Goal: Task Accomplishment & Management: Use online tool/utility

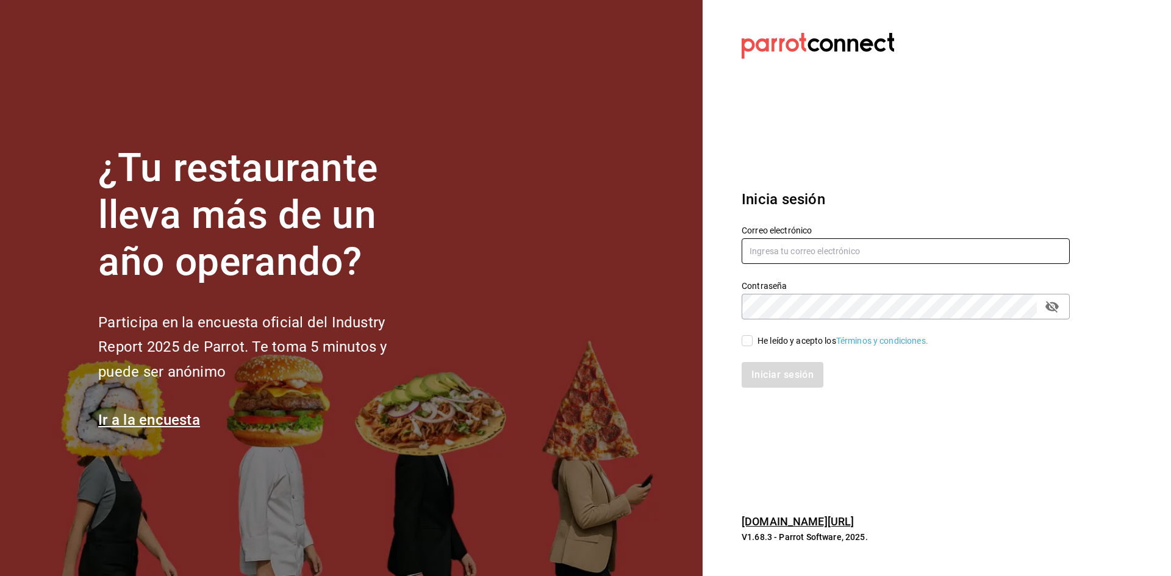
type input "[EMAIL_ADDRESS][DOMAIN_NAME]"
drag, startPoint x: 746, startPoint y: 343, endPoint x: 785, endPoint y: 383, distance: 56.5
click at [746, 343] on input "He leído y acepto los Términos y condiciones." at bounding box center [746, 340] width 11 height 11
checkbox input "true"
click at [788, 384] on button "Iniciar sesión" at bounding box center [782, 375] width 83 height 26
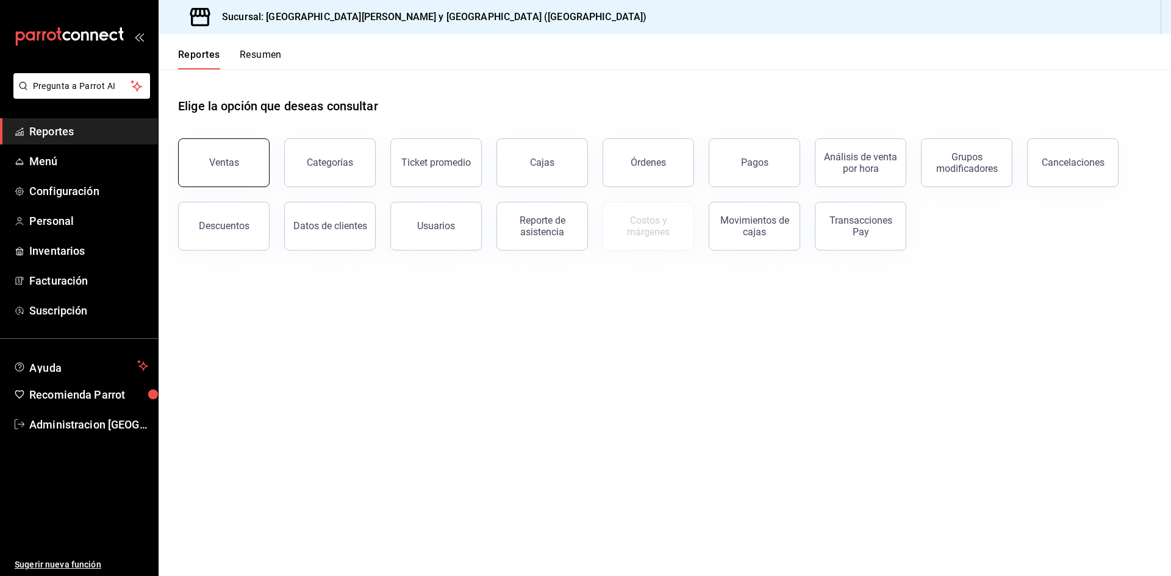
click at [215, 162] on div "Ventas" at bounding box center [224, 163] width 30 height 12
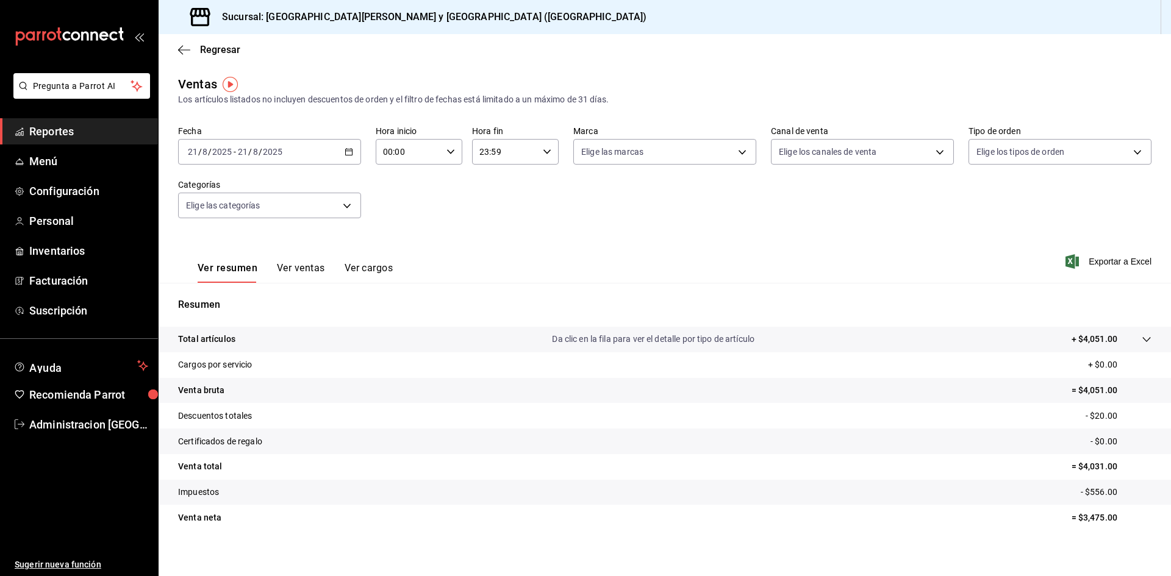
click at [79, 129] on span "Reportes" at bounding box center [88, 131] width 119 height 16
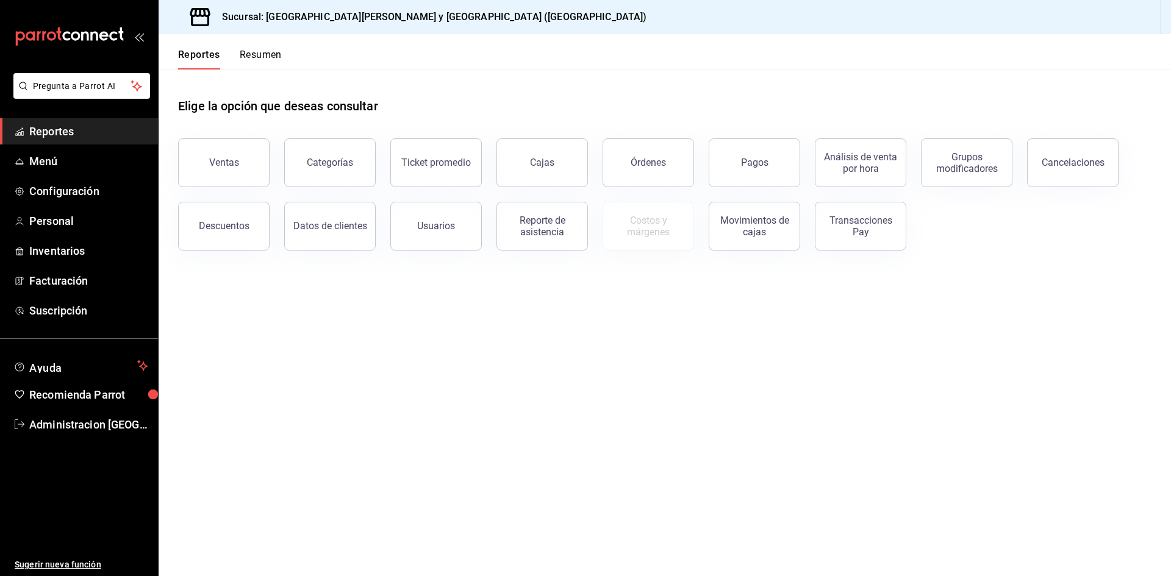
click at [248, 54] on button "Resumen" at bounding box center [261, 59] width 42 height 21
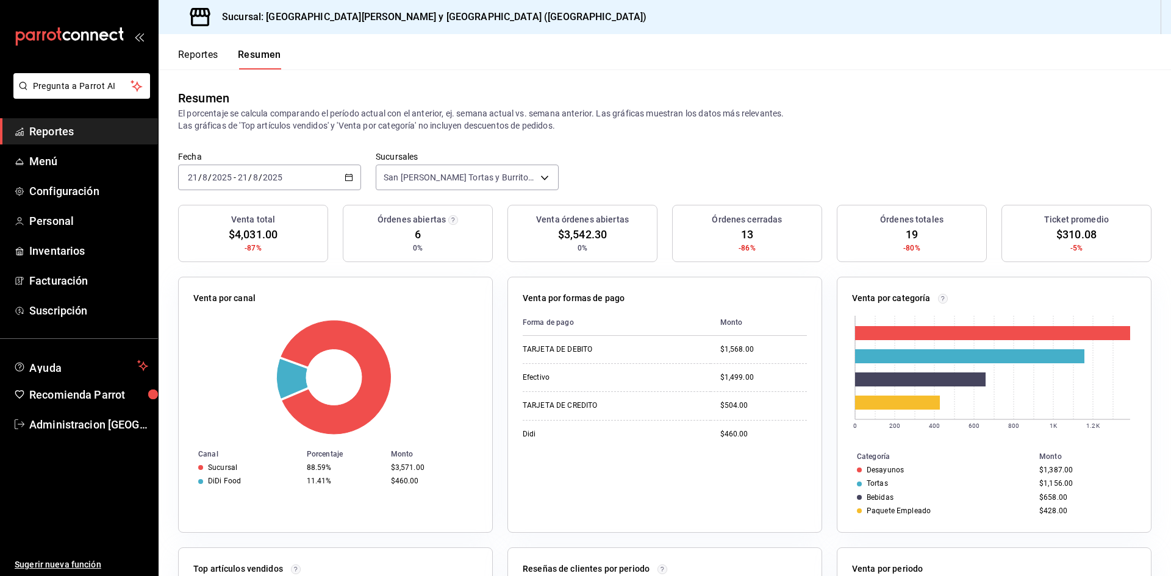
click at [265, 182] on input "2025" at bounding box center [272, 178] width 21 height 10
click at [206, 241] on span "Ayer" at bounding box center [235, 241] width 95 height 13
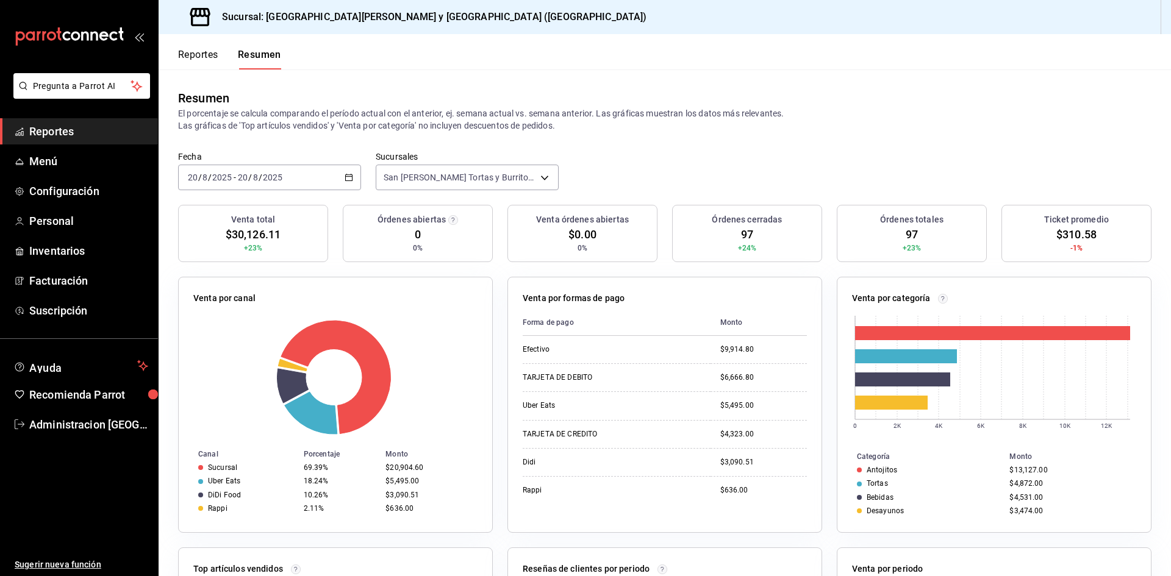
click at [306, 172] on div "[DATE] [DATE] - [DATE] [DATE]" at bounding box center [269, 178] width 183 height 26
click at [227, 355] on span "Rango de fechas" at bounding box center [235, 351] width 95 height 13
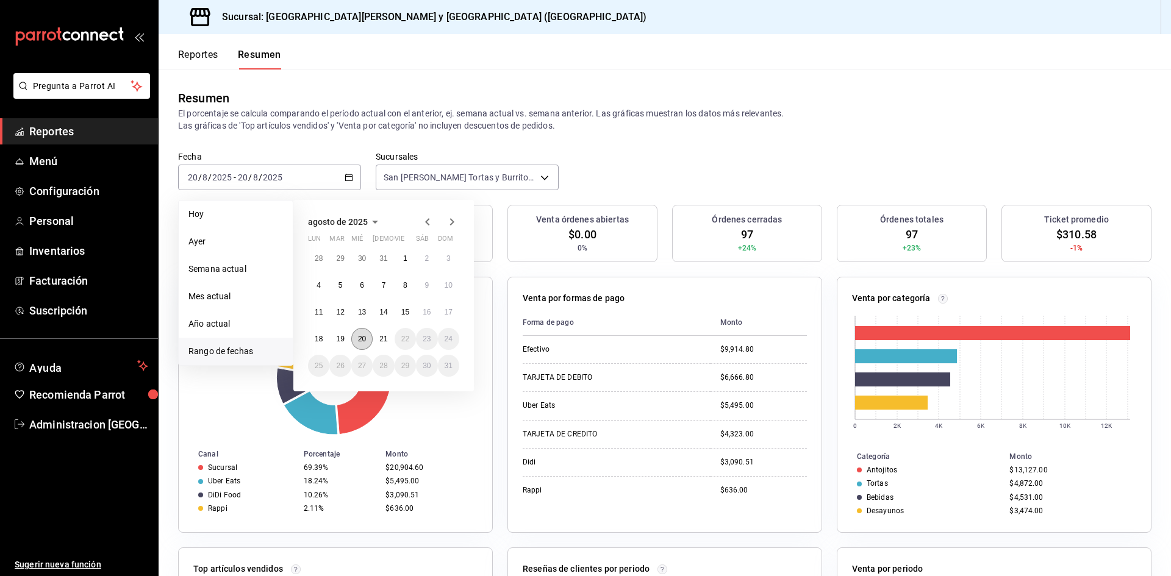
click at [362, 340] on abbr "20" at bounding box center [362, 339] width 8 height 9
click at [361, 337] on abbr "20" at bounding box center [362, 339] width 8 height 9
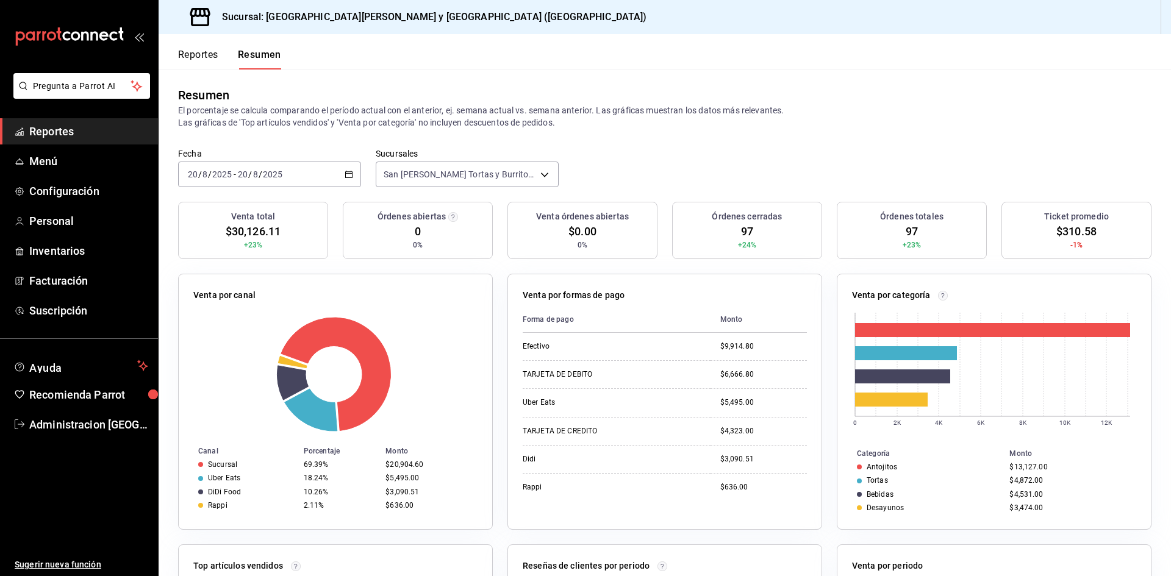
scroll to position [64, 0]
